Goal: Information Seeking & Learning: Learn about a topic

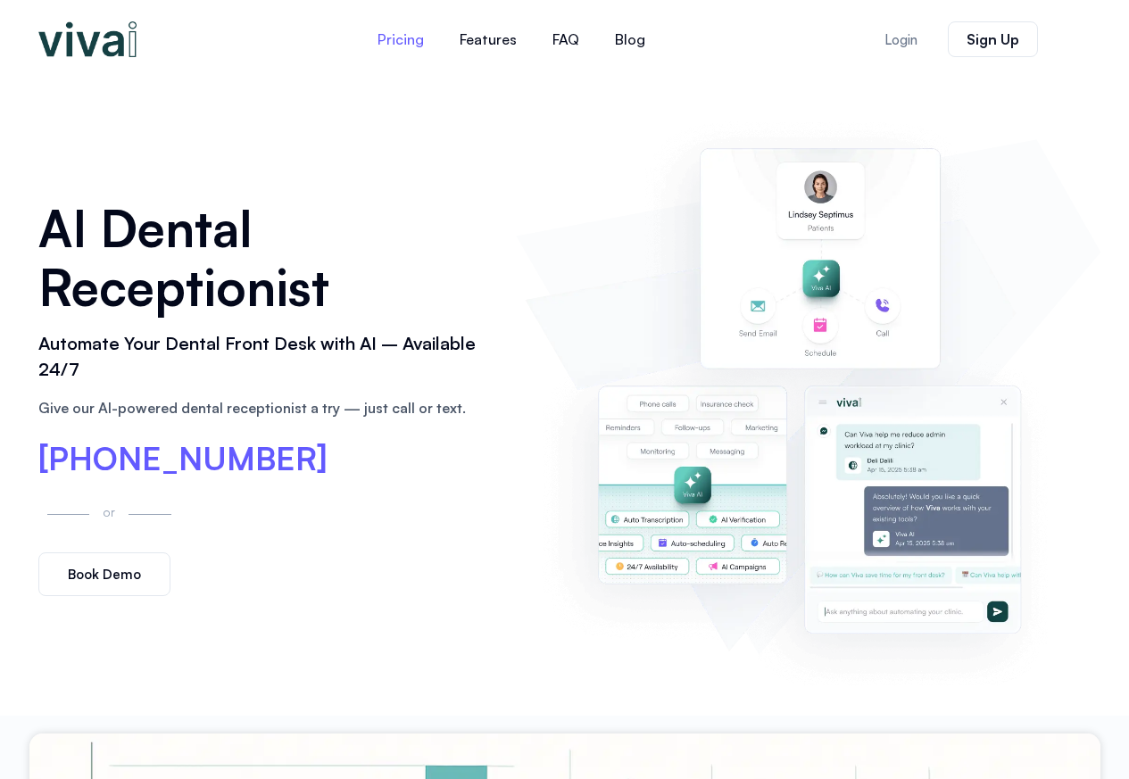
click at [408, 38] on link "Pricing" at bounding box center [401, 39] width 82 height 43
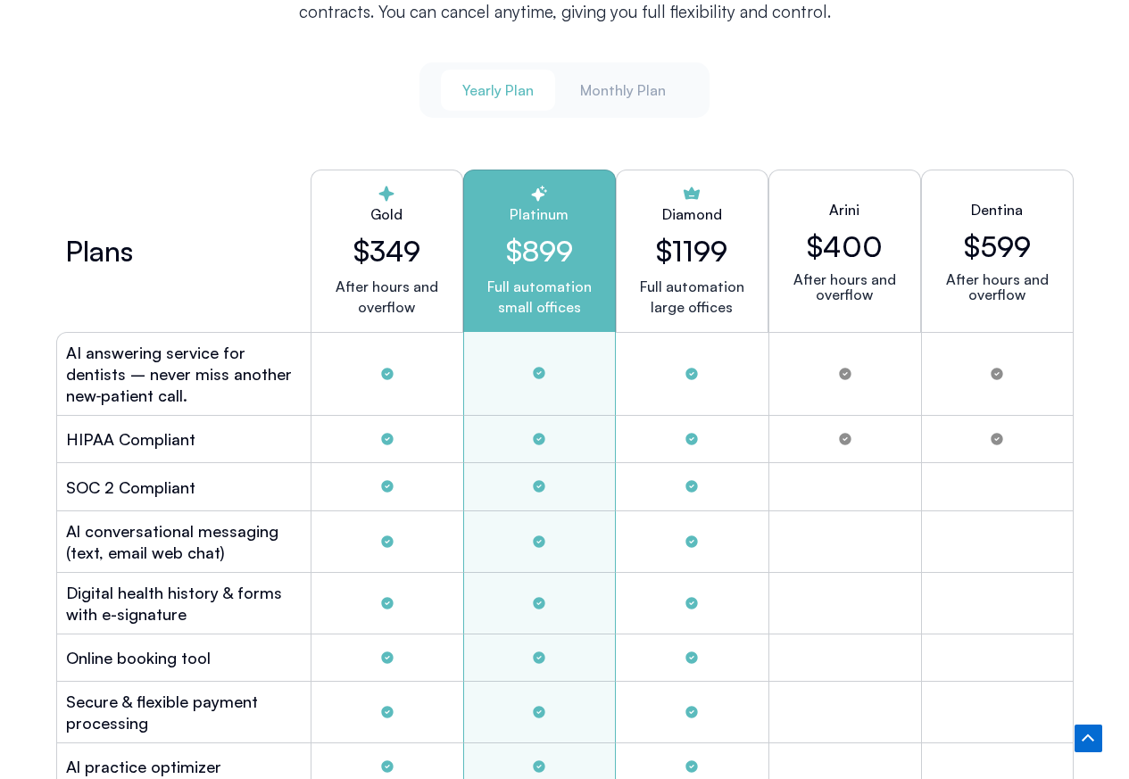
scroll to position [4348, 0]
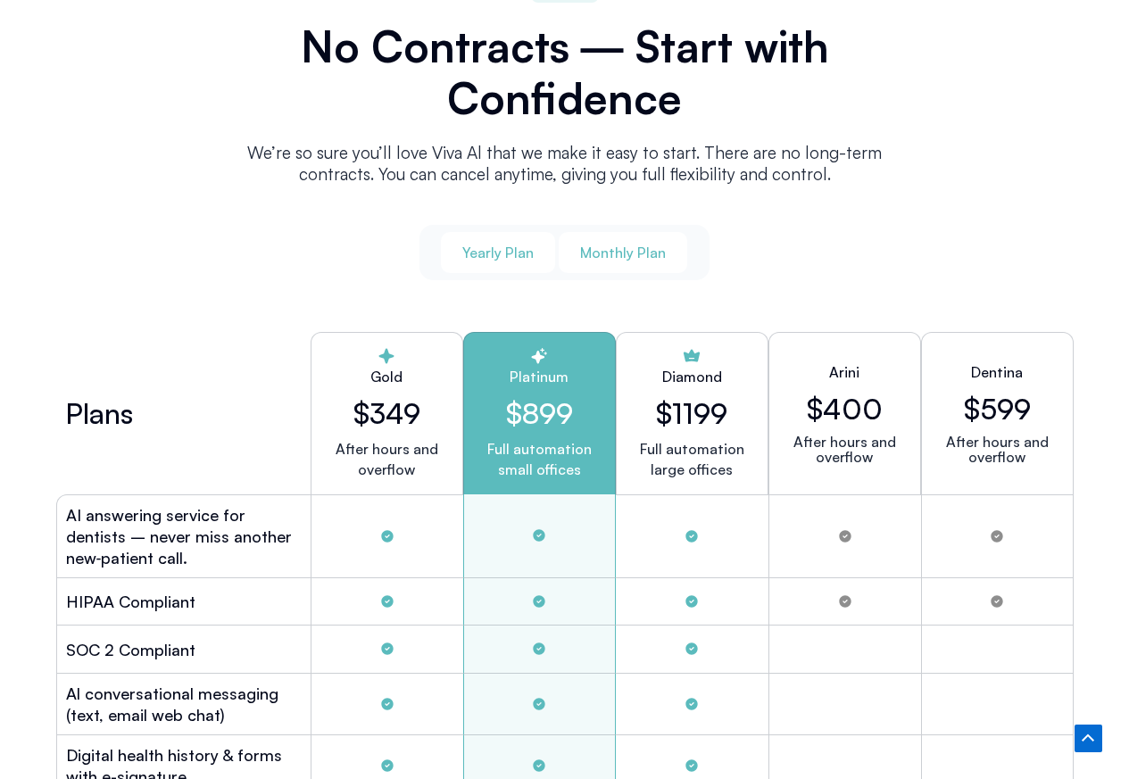
click at [620, 245] on span "Monthly Plan" at bounding box center [623, 253] width 86 height 20
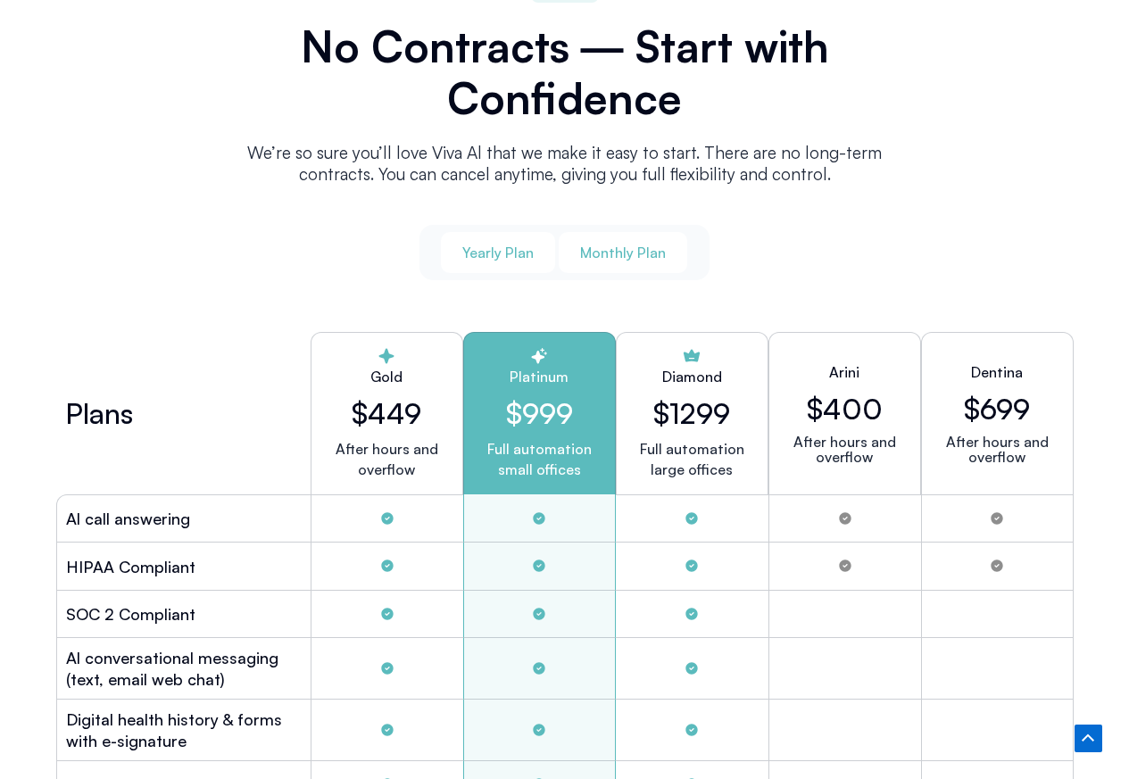
click at [466, 248] on span "Yearly Plan" at bounding box center [497, 253] width 71 height 20
